Goal: Task Accomplishment & Management: Manage account settings

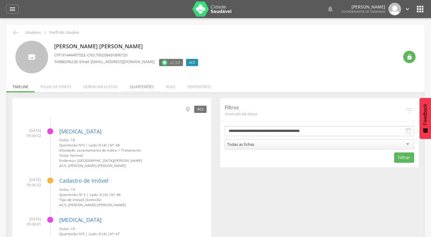
click at [141, 86] on li "Quarteirões" at bounding box center [142, 85] width 36 height 14
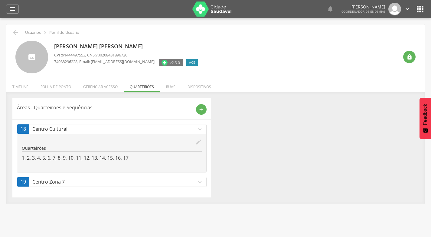
click at [202, 184] on icon "expand_more" at bounding box center [200, 182] width 7 height 7
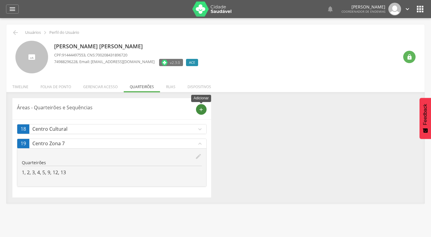
click at [201, 108] on icon "add" at bounding box center [200, 109] width 5 height 5
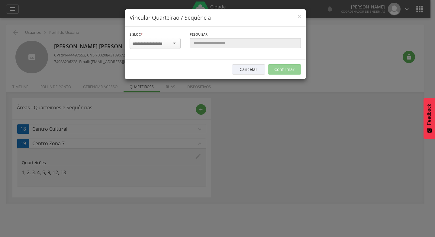
click at [174, 44] on div at bounding box center [155, 43] width 51 height 11
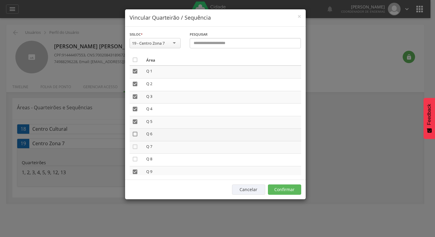
click at [135, 135] on icon "" at bounding box center [135, 134] width 6 height 6
click at [135, 147] on icon "" at bounding box center [135, 147] width 6 height 6
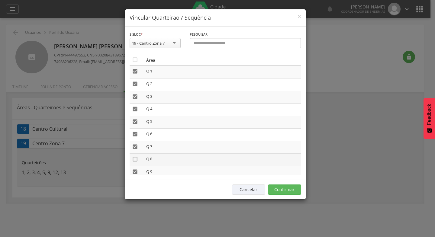
click at [135, 159] on icon "" at bounding box center [135, 159] width 6 height 6
click at [135, 154] on icon "" at bounding box center [135, 154] width 6 height 6
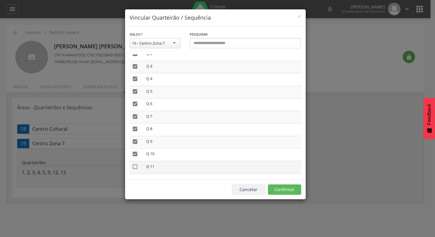
click at [135, 167] on icon "" at bounding box center [135, 167] width 6 height 6
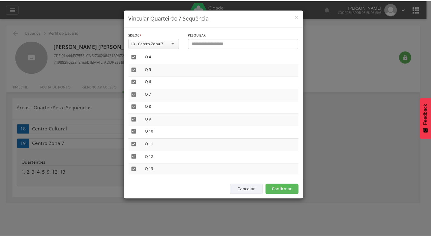
scroll to position [60, 0]
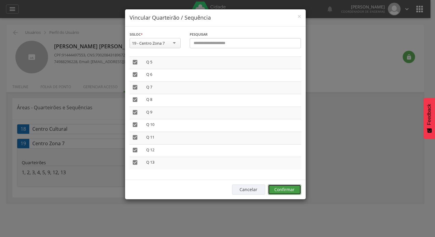
click at [286, 189] on button "Confirmar" at bounding box center [284, 190] width 33 height 10
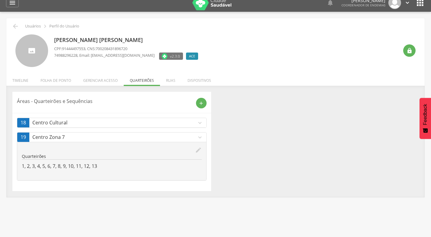
scroll to position [0, 0]
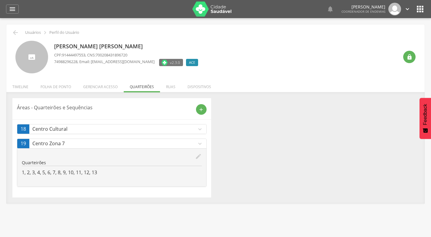
click at [420, 8] on icon "" at bounding box center [420, 9] width 10 height 10
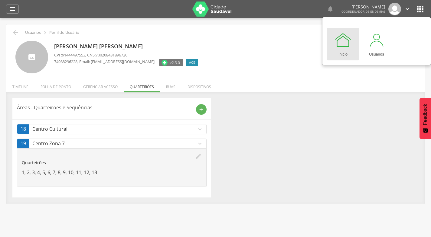
click at [420, 9] on icon "" at bounding box center [420, 9] width 10 height 10
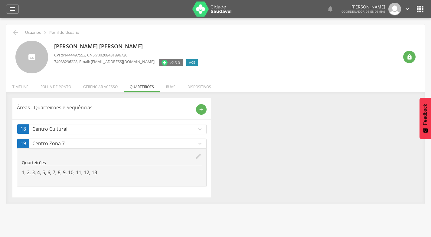
click at [420, 9] on icon "" at bounding box center [420, 9] width 10 height 10
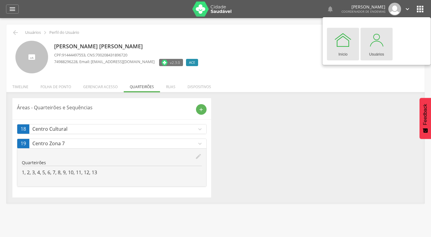
click at [374, 39] on div at bounding box center [376, 40] width 18 height 18
